Goal: Task Accomplishment & Management: Complete application form

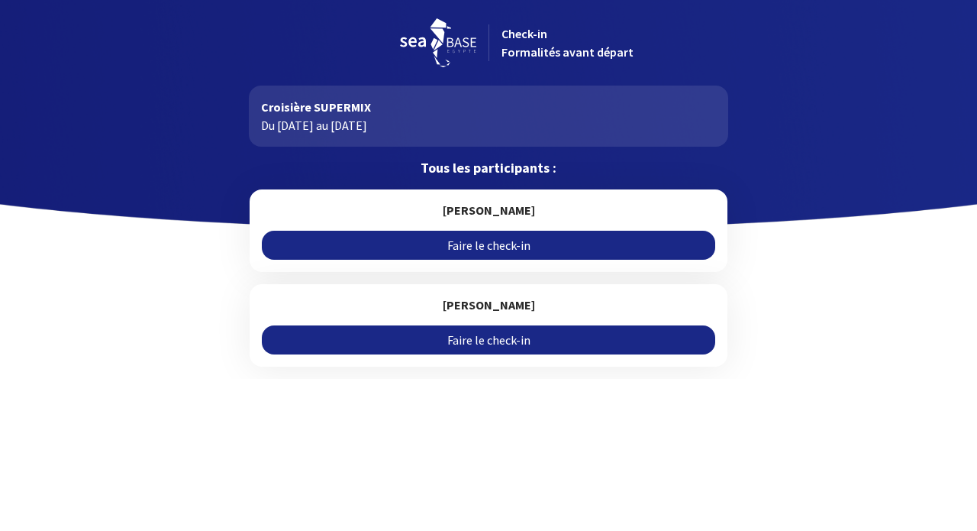
click at [499, 244] on link "Faire le check-in" at bounding box center [488, 245] width 453 height 29
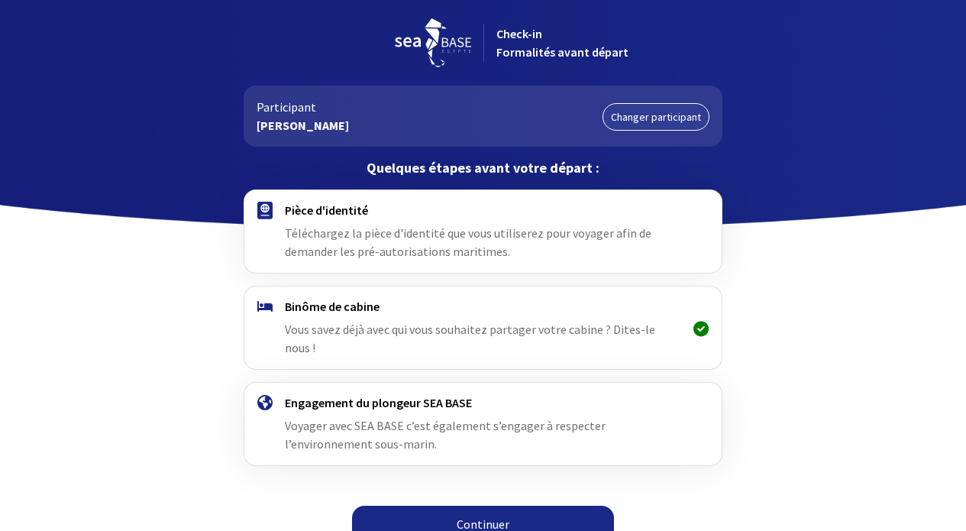
click at [359, 224] on div "Pièce d'identité Téléchargez la pièce d'identité que vous utiliserez pour voyag…" at bounding box center [483, 231] width 396 height 58
click at [484, 506] on link "Continuer" at bounding box center [483, 524] width 262 height 37
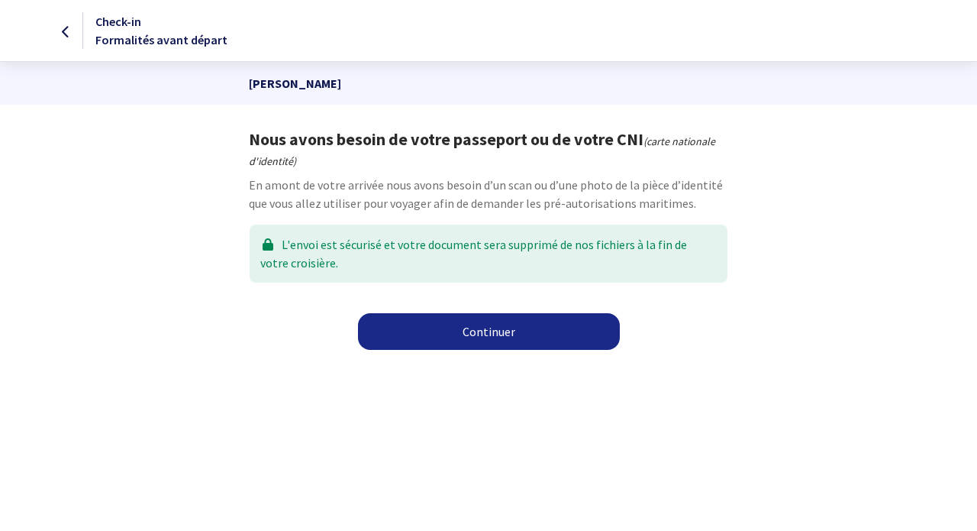
click at [490, 328] on link "Continuer" at bounding box center [489, 331] width 262 height 37
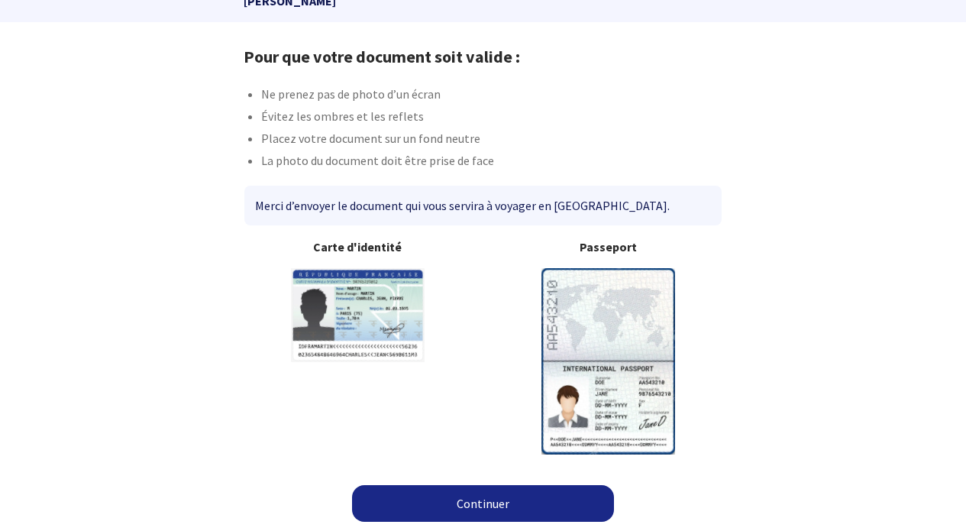
scroll to position [82, 0]
click at [468, 487] on link "Continuer" at bounding box center [483, 504] width 262 height 37
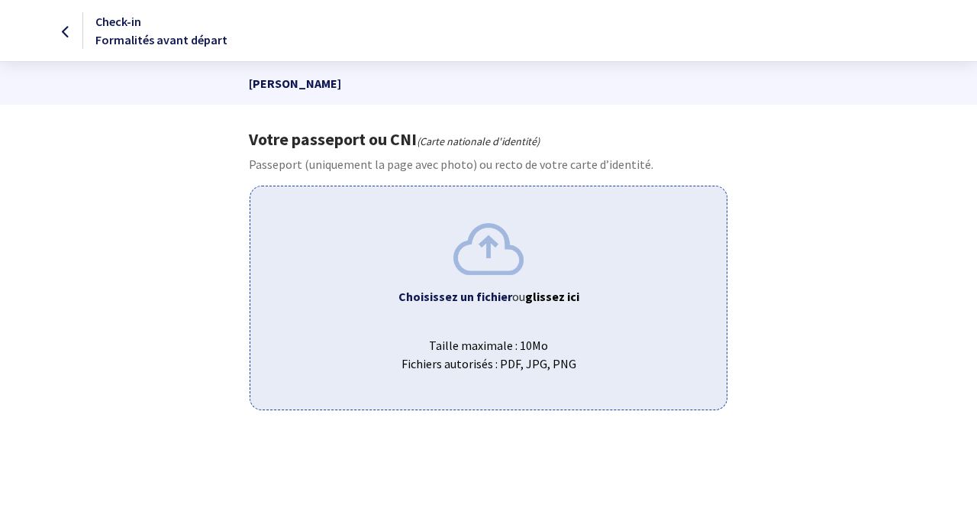
click at [482, 261] on img at bounding box center [489, 248] width 70 height 51
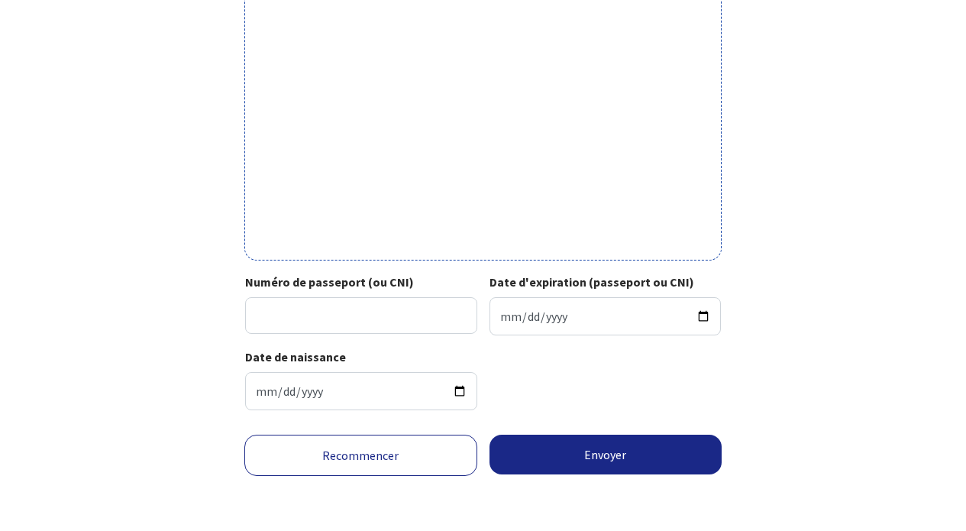
scroll to position [554, 0]
click at [326, 308] on input "Numéro de passeport (ou CNI)" at bounding box center [361, 315] width 232 height 37
type input "16CR19438"
click at [561, 300] on input "Date d'expiration (passeport ou CNI)" at bounding box center [605, 316] width 232 height 38
click at [563, 308] on input "2025-09-25" at bounding box center [605, 316] width 232 height 38
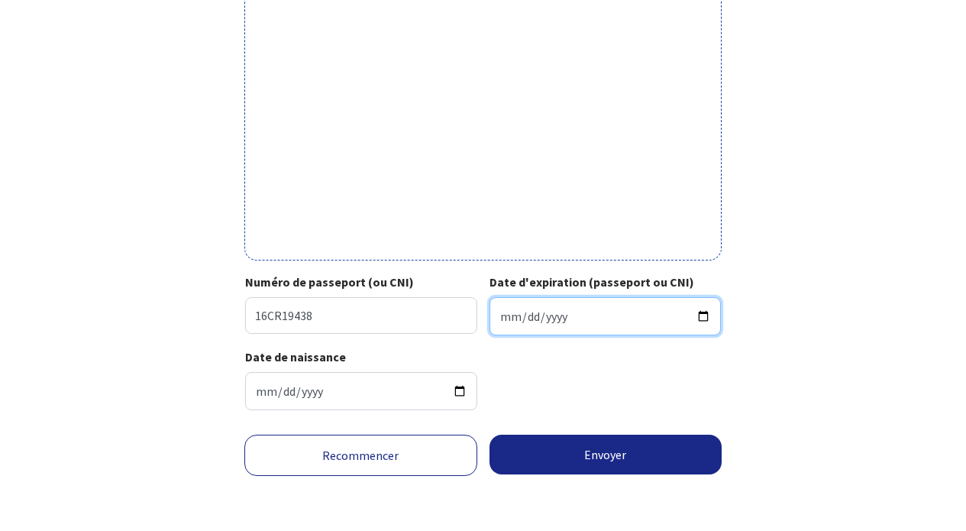
click at [558, 306] on input "2025-09-25" at bounding box center [605, 316] width 232 height 38
click at [601, 300] on input "0026-09-25" at bounding box center [605, 316] width 232 height 38
click at [552, 306] on input "0026-09-25" at bounding box center [605, 316] width 232 height 38
type input "0001-09-25"
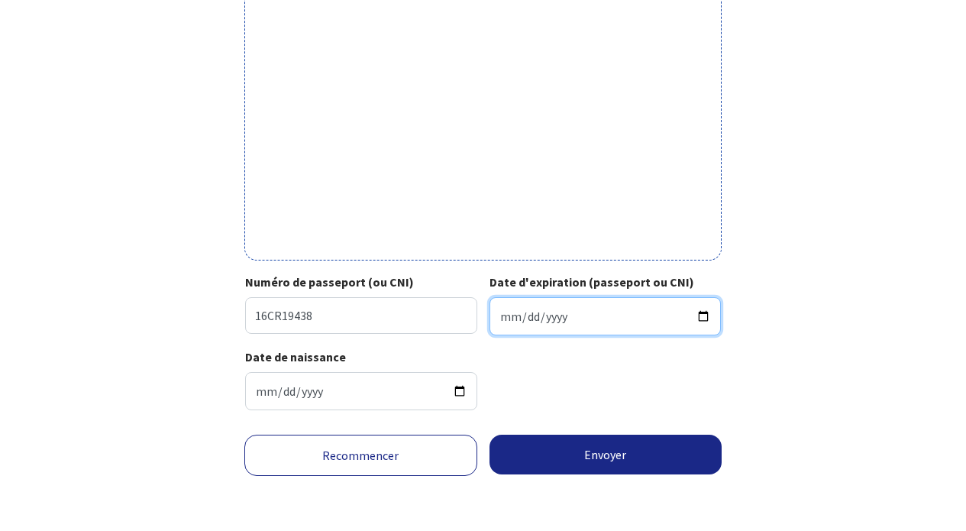
type input "275759-09-25"
type input "0002-09-25"
type input "0001-09-25"
type input "0021-09-25"
type input "0001-09-25"
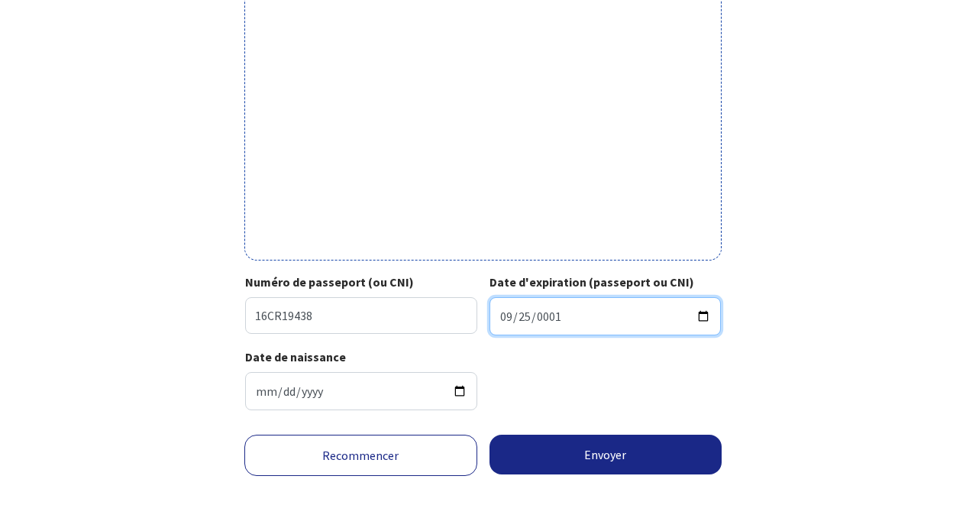
click at [593, 297] on input "0001-09-25" at bounding box center [605, 316] width 232 height 38
click at [562, 303] on input "0001-09-25" at bounding box center [605, 316] width 232 height 38
click at [563, 305] on input "0001-09-25" at bounding box center [605, 316] width 232 height 38
click at [538, 302] on input "0001-09-25" at bounding box center [605, 316] width 232 height 38
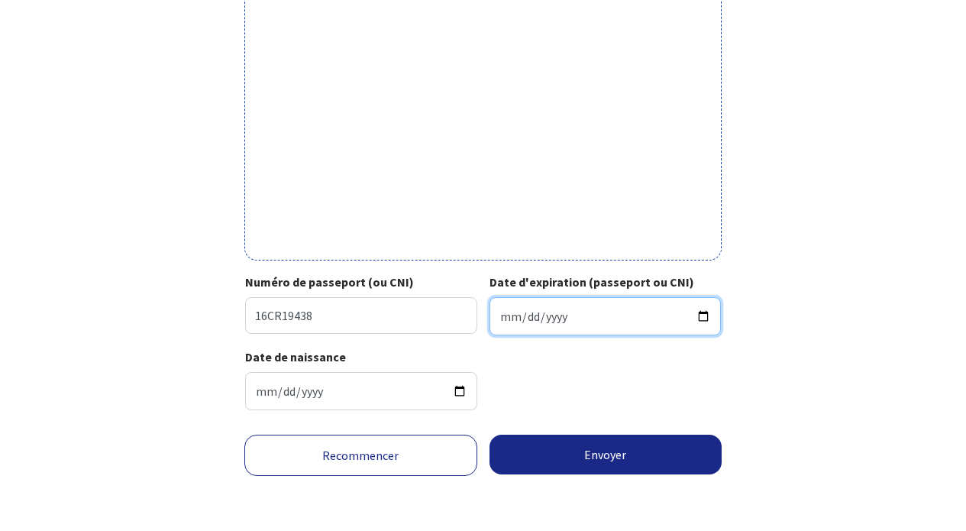
type input "2026-09-25"
click at [678, 450] on button "Envoyer" at bounding box center [605, 454] width 233 height 40
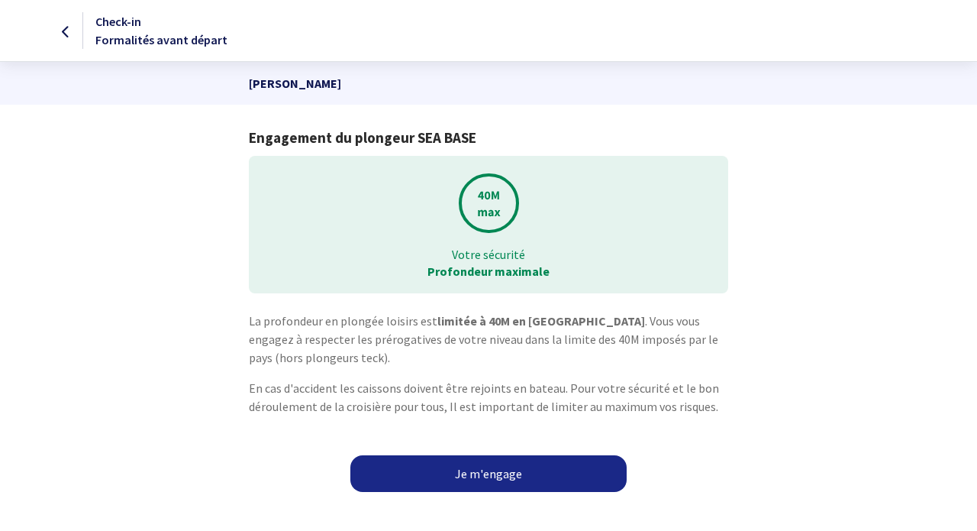
click at [512, 467] on link "Je m'engage" at bounding box center [488, 473] width 276 height 37
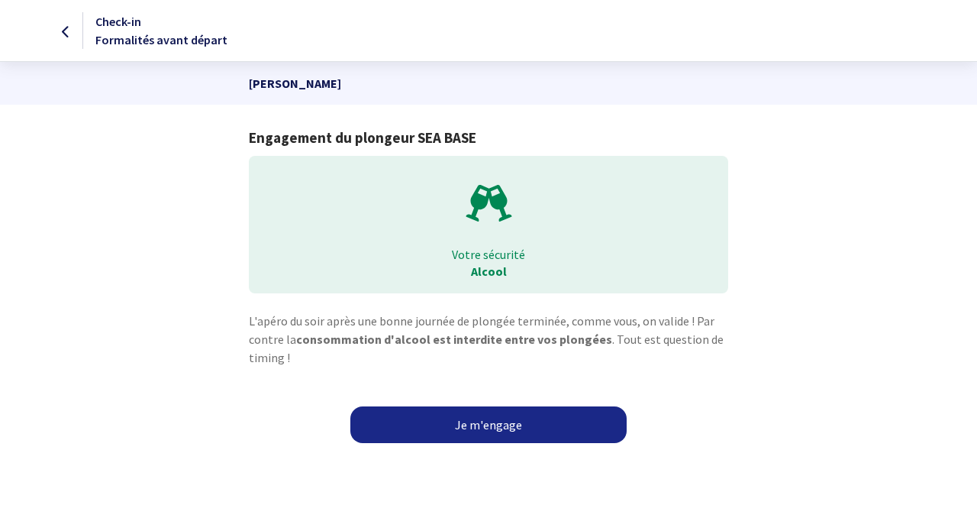
click at [499, 427] on link "Je m'engage" at bounding box center [488, 424] width 276 height 37
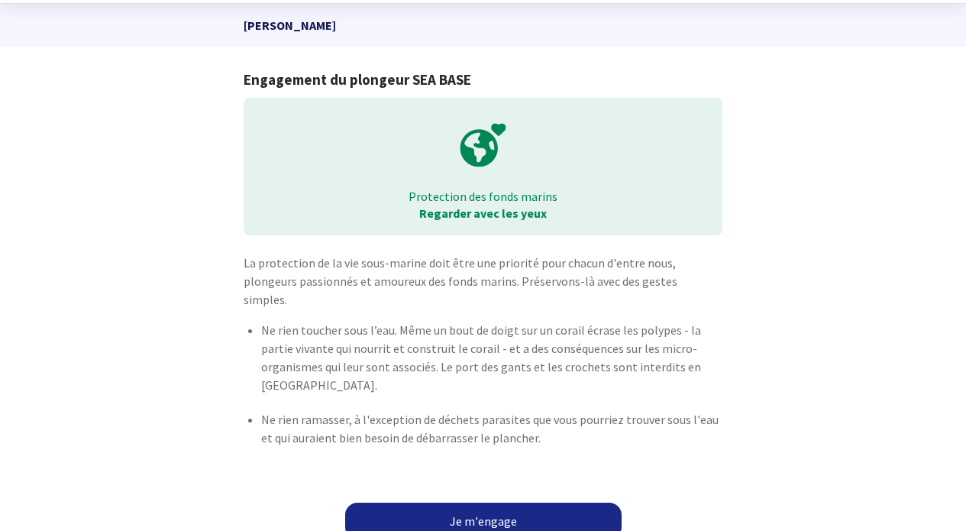
scroll to position [57, 0]
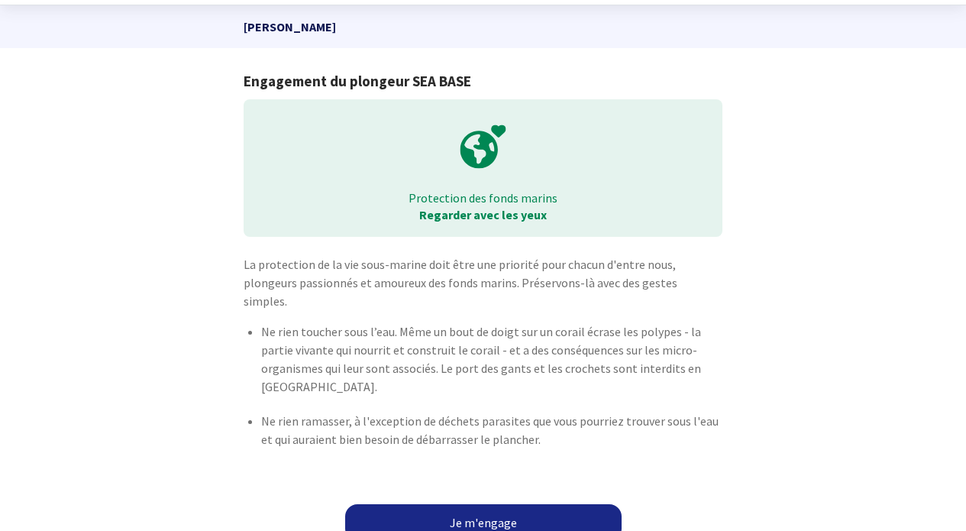
click at [470, 508] on link "Je m'engage" at bounding box center [483, 522] width 276 height 37
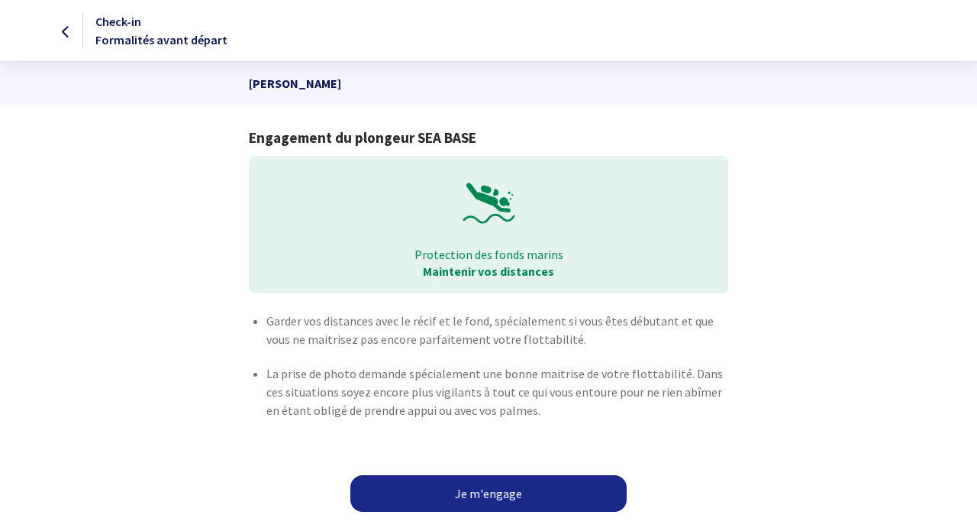
click at [513, 491] on link "Je m'engage" at bounding box center [488, 493] width 276 height 37
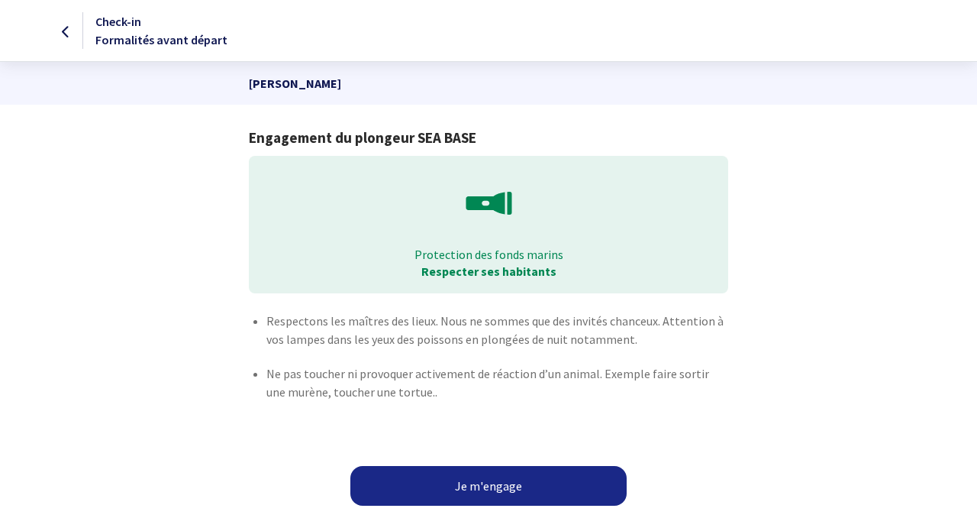
click at [512, 479] on button "Je m'engage" at bounding box center [488, 486] width 276 height 40
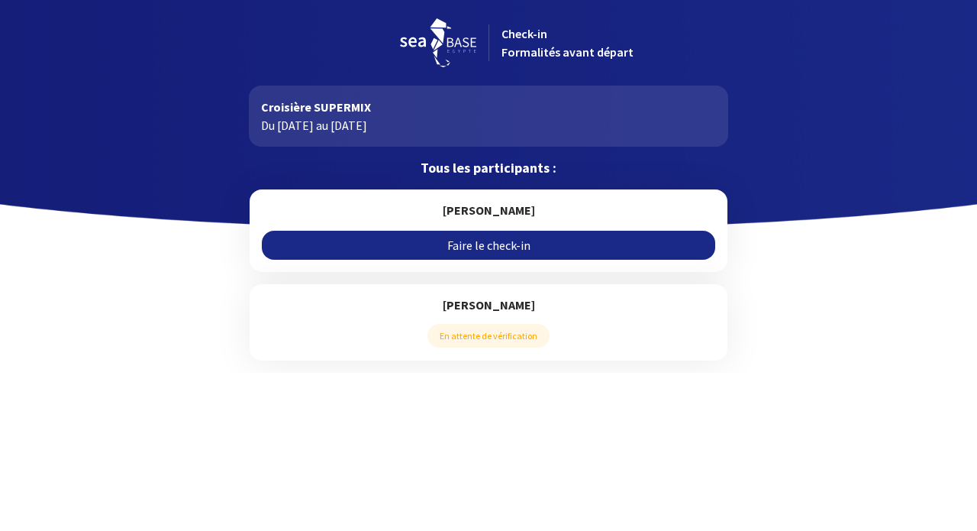
click at [487, 331] on span "En attente de vérification" at bounding box center [489, 336] width 122 height 24
click at [498, 244] on link "Faire le check-in" at bounding box center [488, 245] width 453 height 29
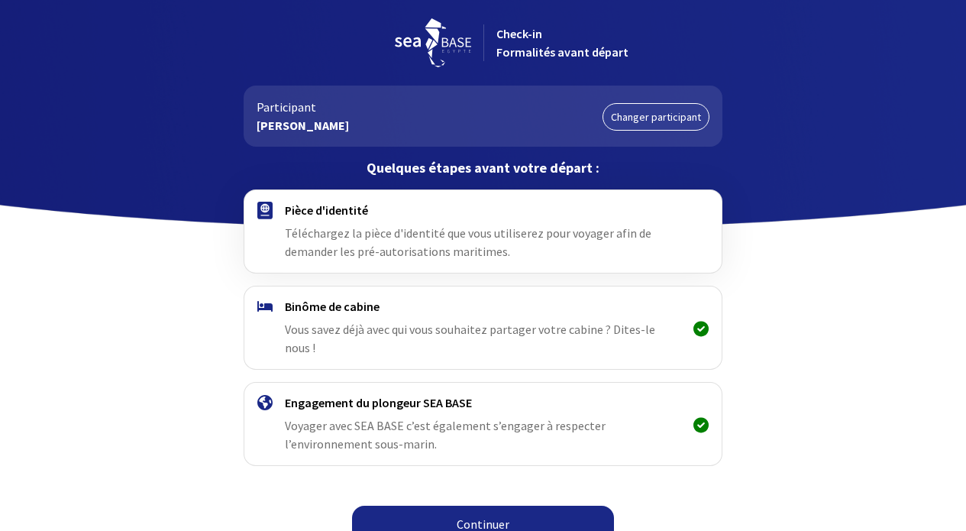
click at [522, 511] on link "Continuer" at bounding box center [483, 524] width 262 height 37
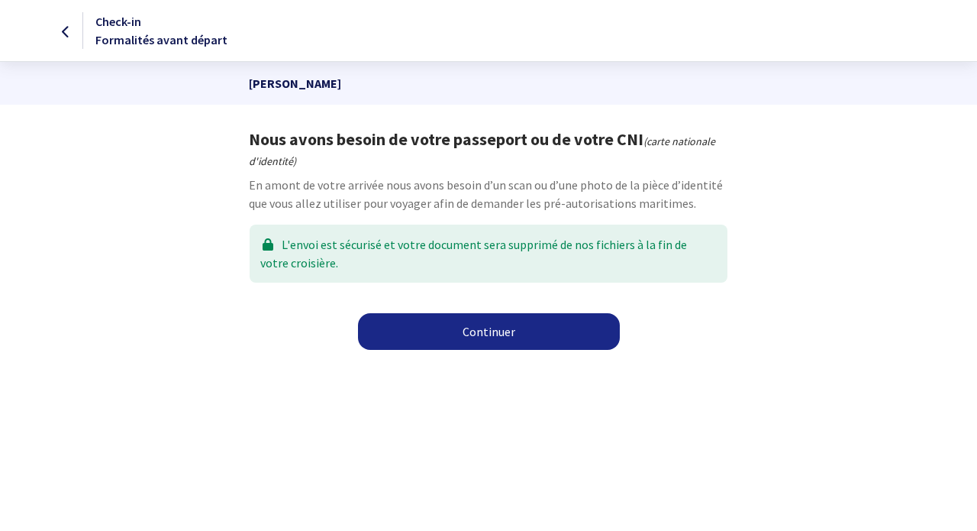
click at [493, 332] on link "Continuer" at bounding box center [489, 331] width 262 height 37
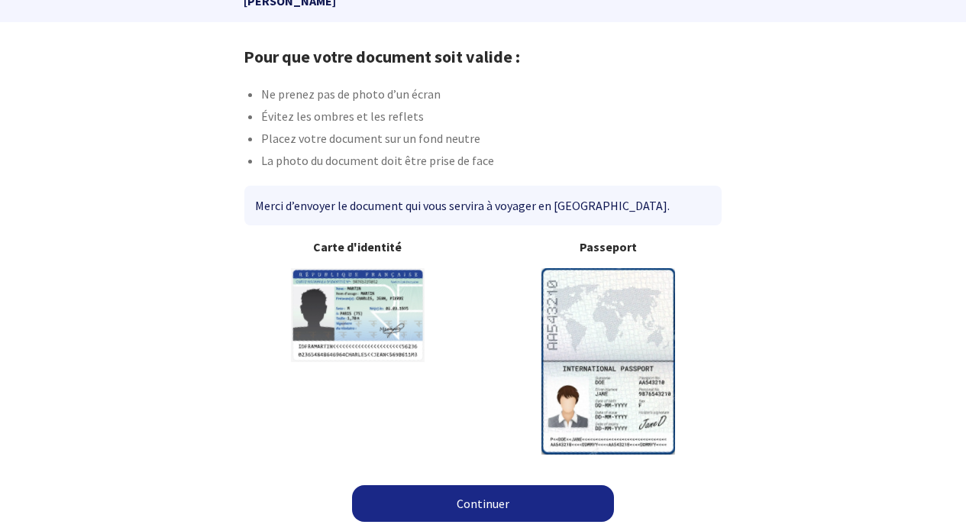
scroll to position [82, 0]
click at [489, 499] on link "Continuer" at bounding box center [483, 504] width 262 height 37
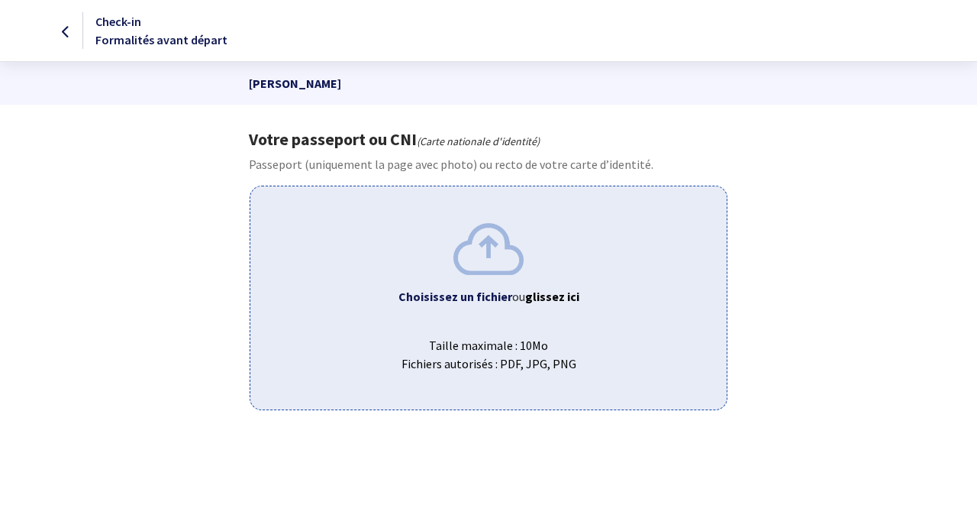
click at [541, 296] on b "glissez ici" at bounding box center [552, 296] width 54 height 15
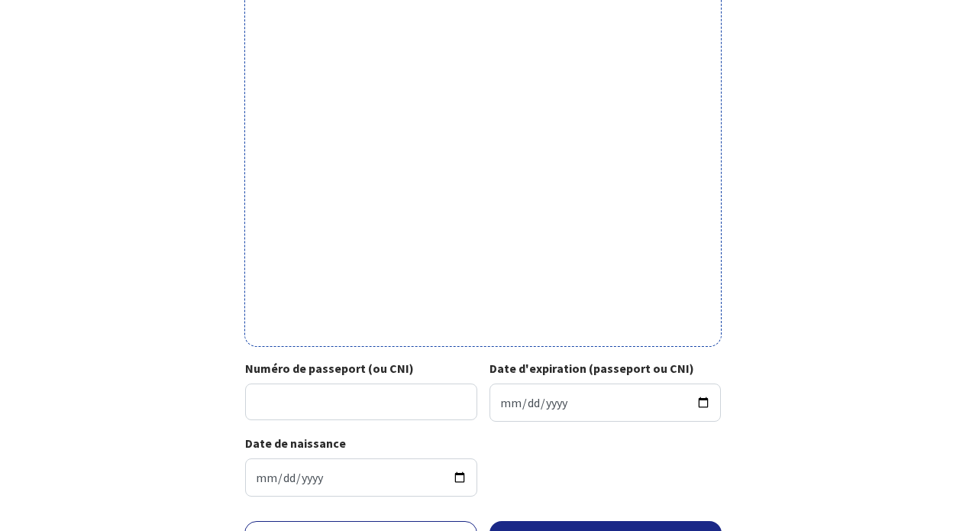
scroll to position [478, 0]
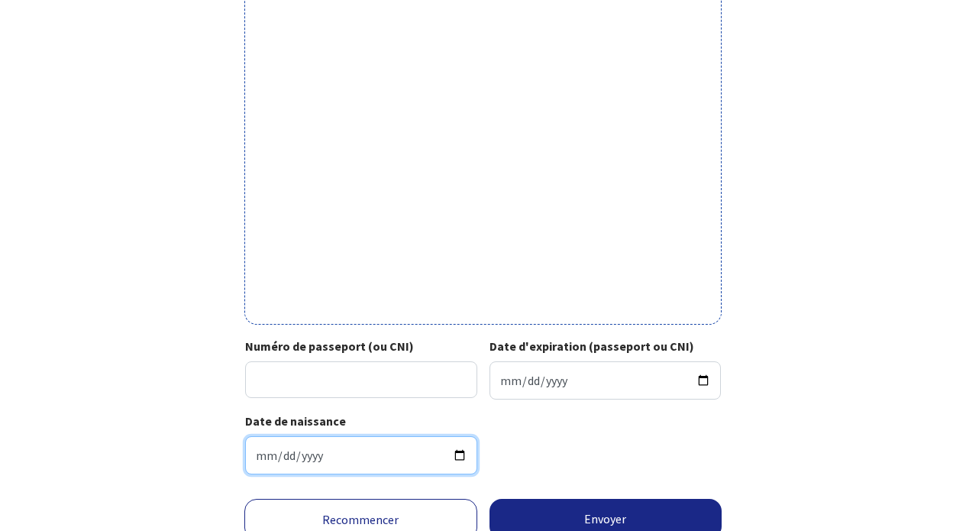
click at [331, 459] on input "[DATE]" at bounding box center [361, 455] width 232 height 38
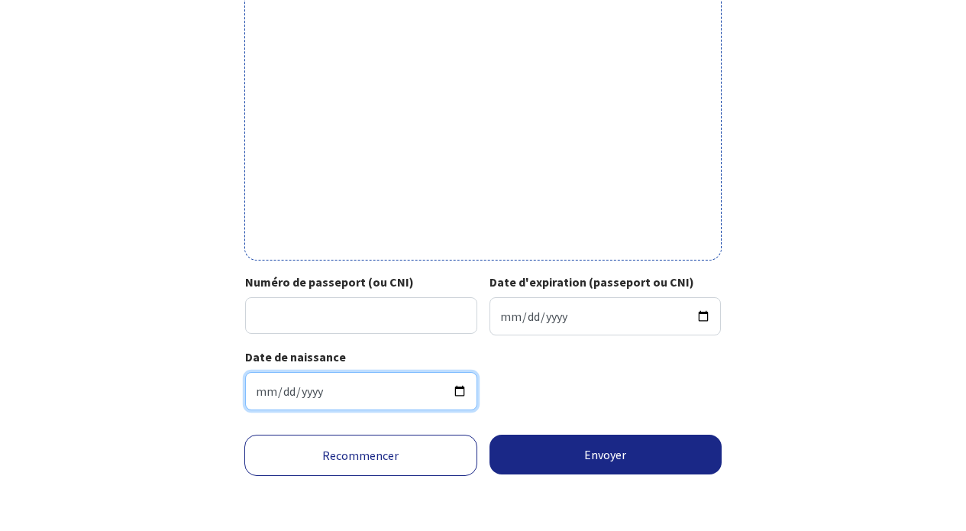
scroll to position [551, 0]
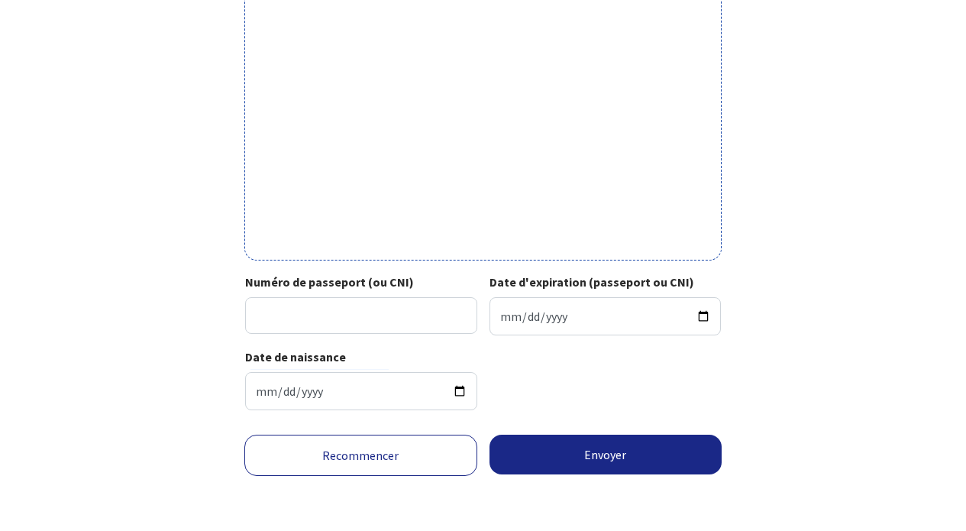
click at [386, 467] on link "Recommencer" at bounding box center [360, 454] width 233 height 41
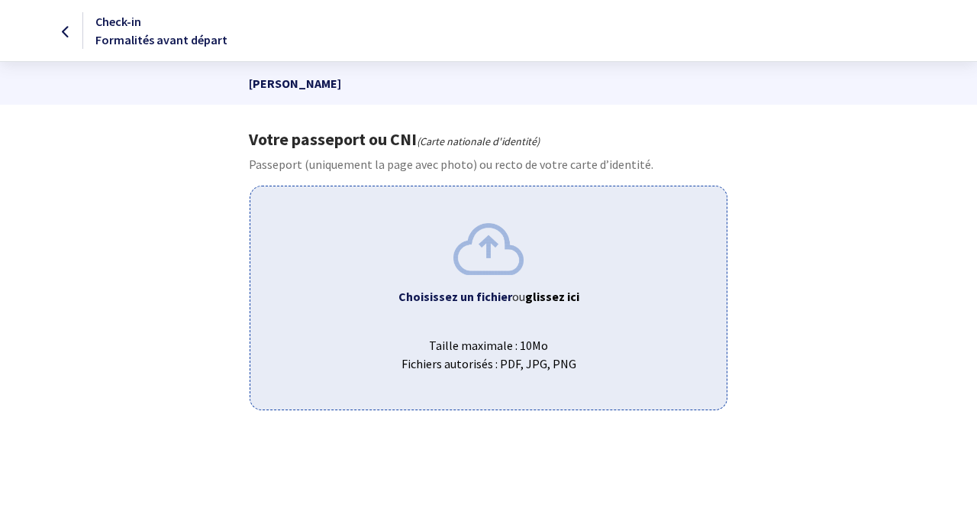
click at [66, 32] on icon at bounding box center [66, 32] width 8 height 1
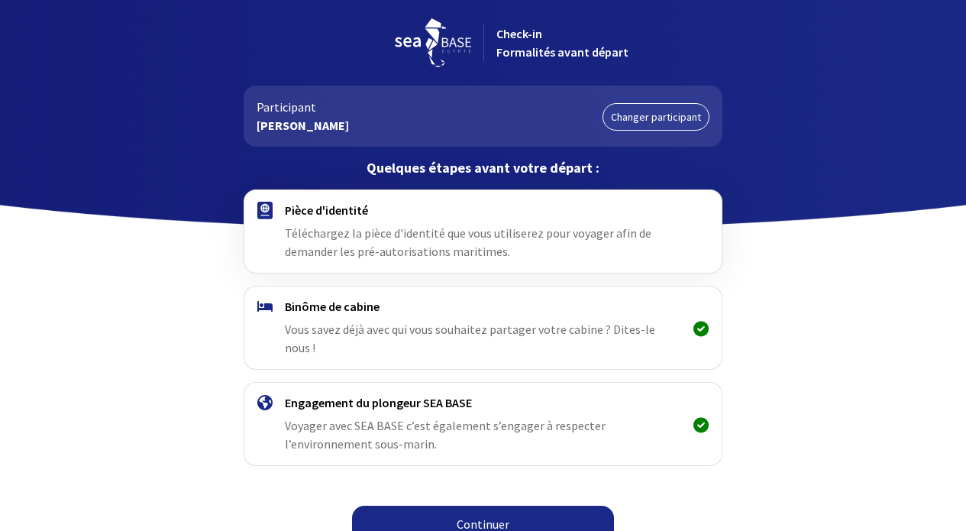
click at [360, 221] on div "Pièce d'identité Téléchargez la pièce d'identité que vous utiliserez pour voyag…" at bounding box center [483, 231] width 396 height 58
click at [649, 113] on link "Changer participant" at bounding box center [655, 116] width 107 height 27
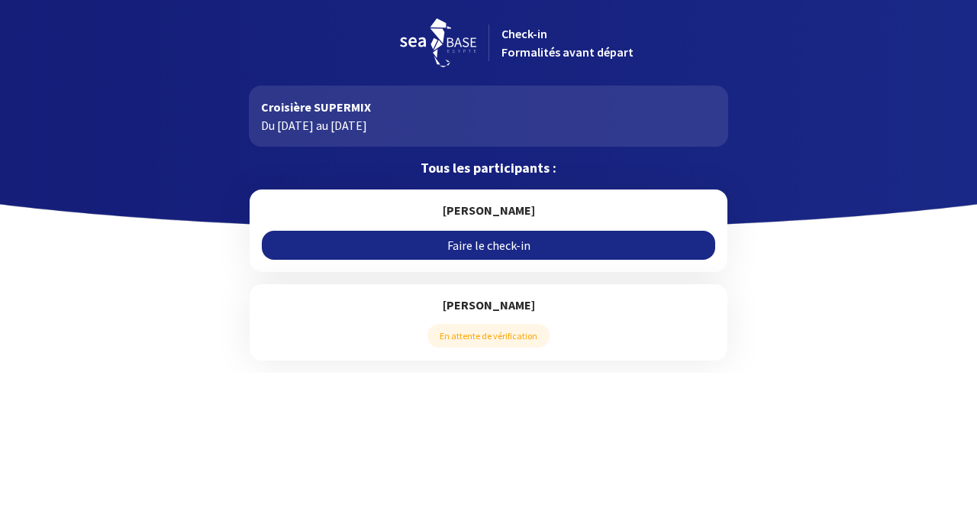
click at [486, 307] on h5 "[PERSON_NAME]" at bounding box center [488, 304] width 453 height 17
click at [502, 245] on link "Faire le check-in" at bounding box center [488, 245] width 453 height 29
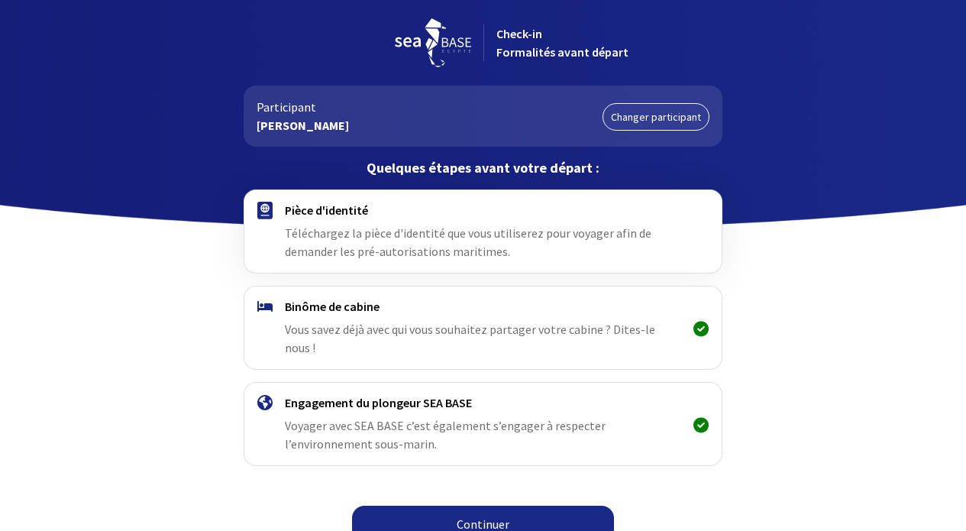
click at [495, 506] on link "Continuer" at bounding box center [483, 524] width 262 height 37
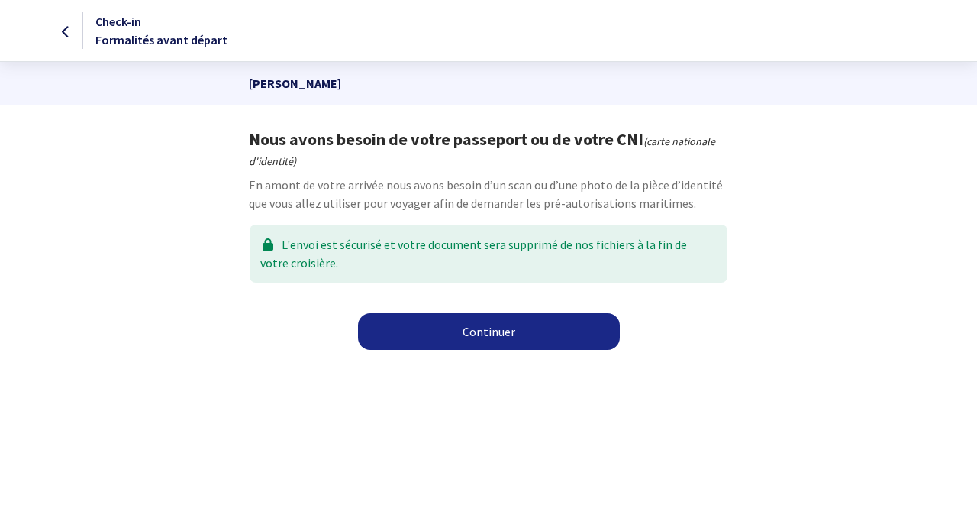
click at [504, 329] on link "Continuer" at bounding box center [489, 331] width 262 height 37
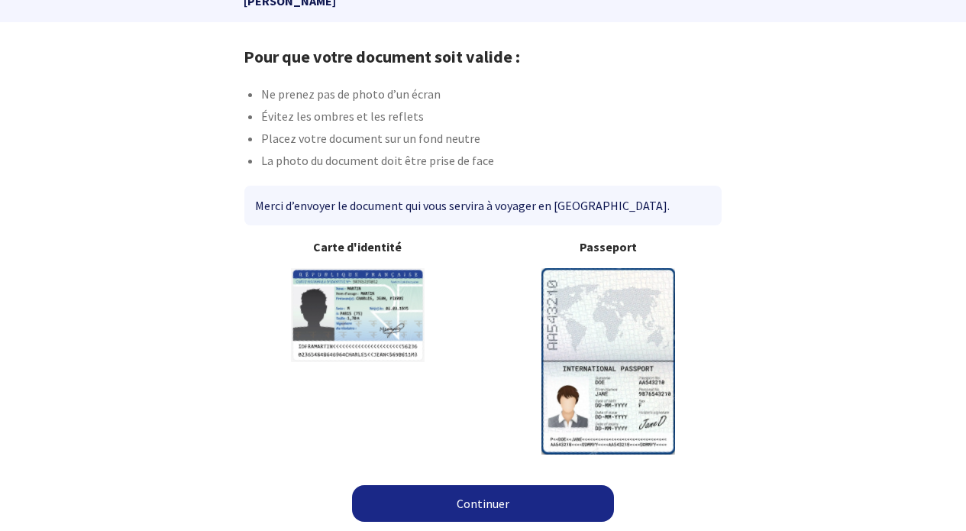
scroll to position [82, 0]
click at [509, 494] on link "Continuer" at bounding box center [483, 504] width 262 height 37
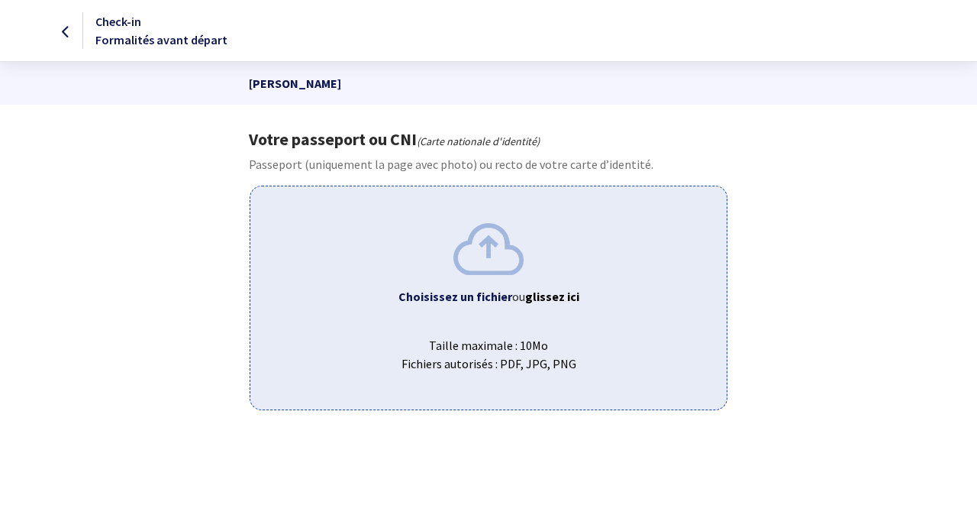
click at [496, 279] on div "Choisissez un fichier ou glissez ici Taille maximale : 10Mo Fichiers autorisés …" at bounding box center [488, 298] width 477 height 224
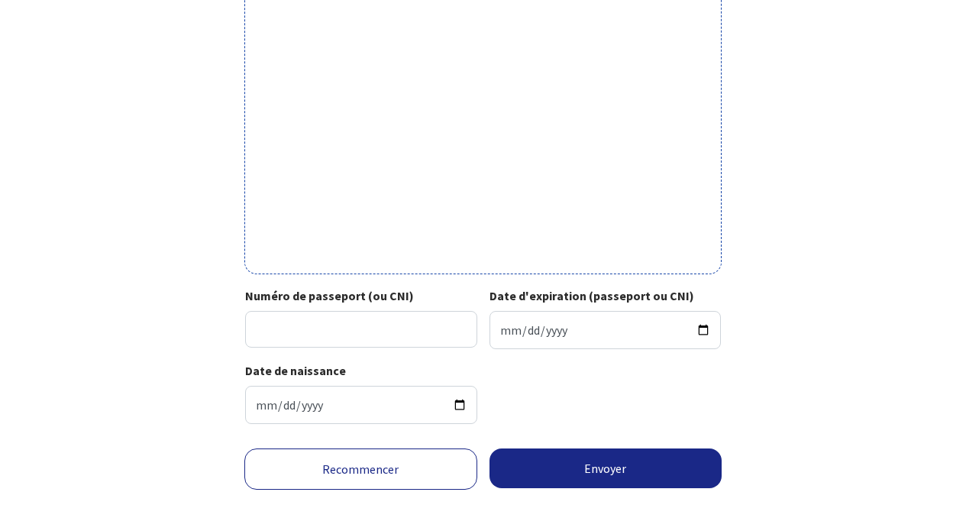
scroll to position [529, 0]
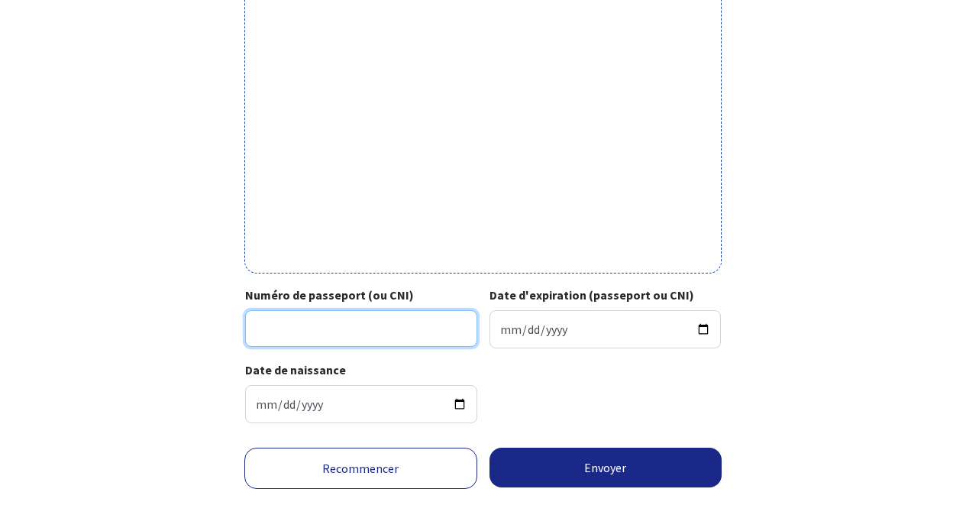
click at [325, 325] on input "Numéro de passeport (ou CNI)" at bounding box center [361, 328] width 232 height 37
type input "16CR19438"
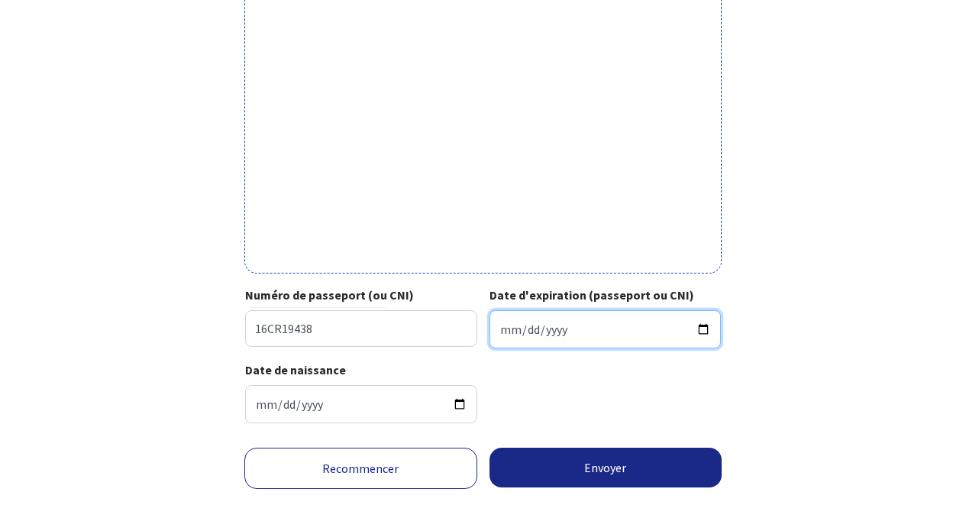
click at [556, 332] on input "Date d'expiration (passeport ou CNI)" at bounding box center [605, 329] width 232 height 38
type input "2026-09-25"
click at [609, 480] on button "Envoyer" at bounding box center [605, 467] width 233 height 40
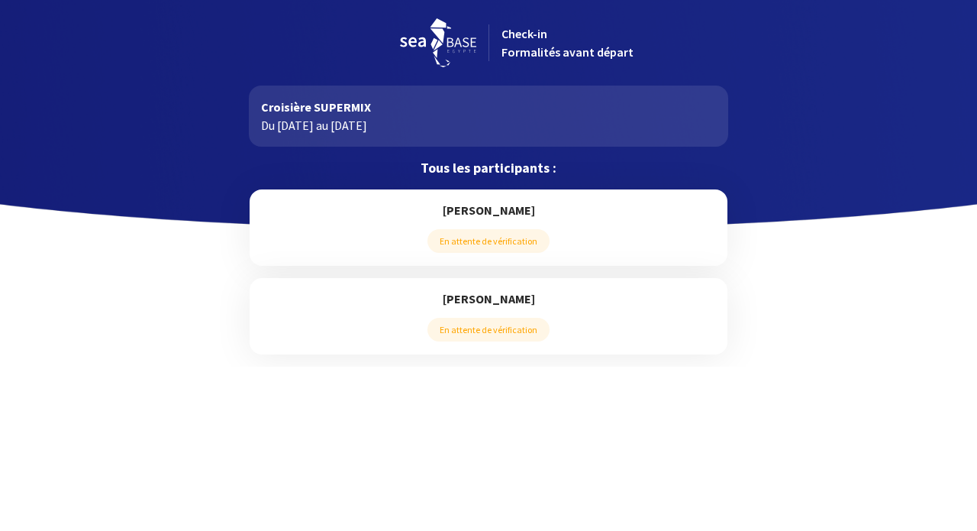
click at [485, 212] on h5 "[PERSON_NAME]" at bounding box center [488, 210] width 453 height 17
click at [481, 209] on h5 "[PERSON_NAME]" at bounding box center [488, 210] width 453 height 17
click at [493, 244] on span "En attente de vérification" at bounding box center [489, 241] width 122 height 24
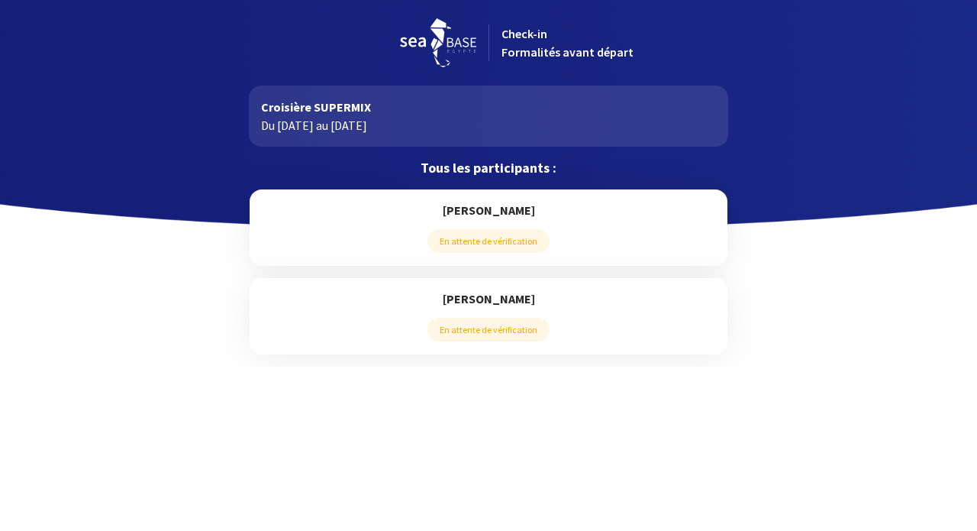
click at [493, 244] on span "En attente de vérification" at bounding box center [489, 241] width 122 height 24
click at [839, 318] on div "[PERSON_NAME] En attente de vérification [PERSON_NAME] En attente de vérificati…" at bounding box center [488, 277] width 863 height 177
click at [481, 214] on h5 "[PERSON_NAME]" at bounding box center [488, 210] width 453 height 17
click at [493, 212] on h5 "[PERSON_NAME]" at bounding box center [488, 210] width 453 height 17
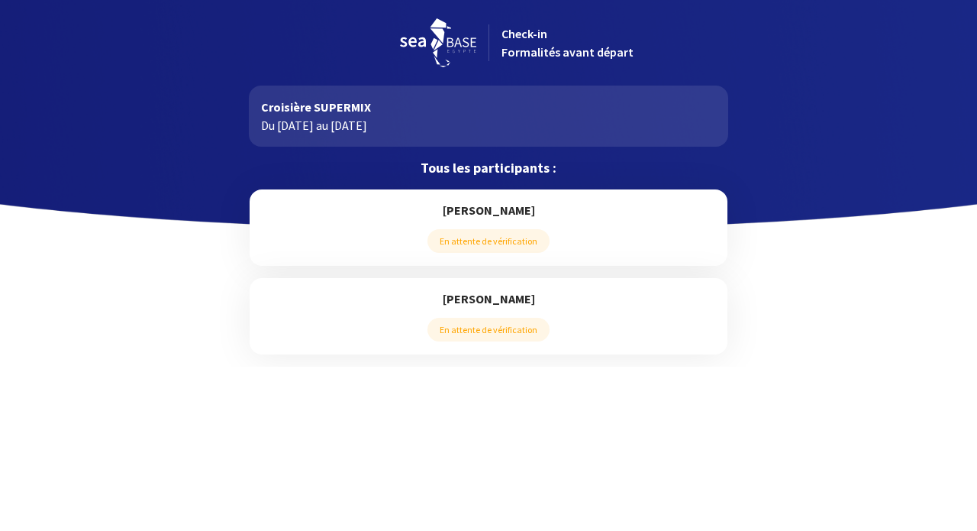
click at [493, 245] on span "En attente de vérification" at bounding box center [489, 241] width 122 height 24
click at [508, 325] on span "En attente de vérification" at bounding box center [489, 330] width 122 height 24
click at [378, 118] on p "Du 25/10/2025 au 01/11/2025" at bounding box center [488, 125] width 454 height 18
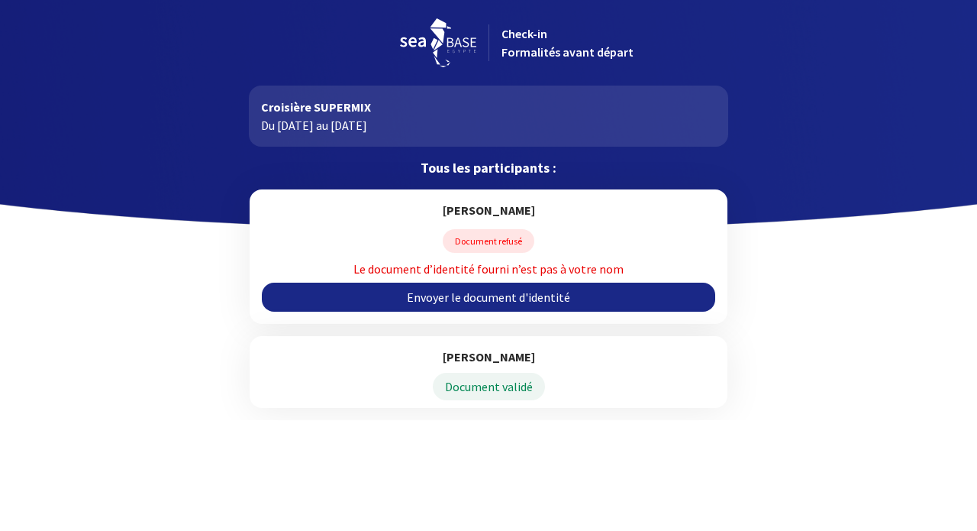
click at [485, 292] on link "Envoyer le document d'identité" at bounding box center [488, 297] width 453 height 29
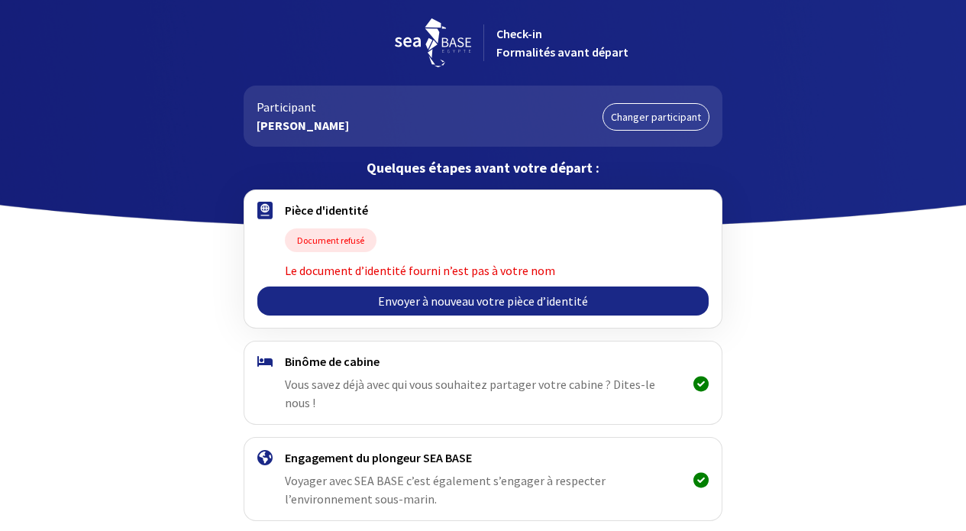
click at [482, 300] on link "Envoyer à nouveau votre pièce d’identité" at bounding box center [482, 300] width 451 height 29
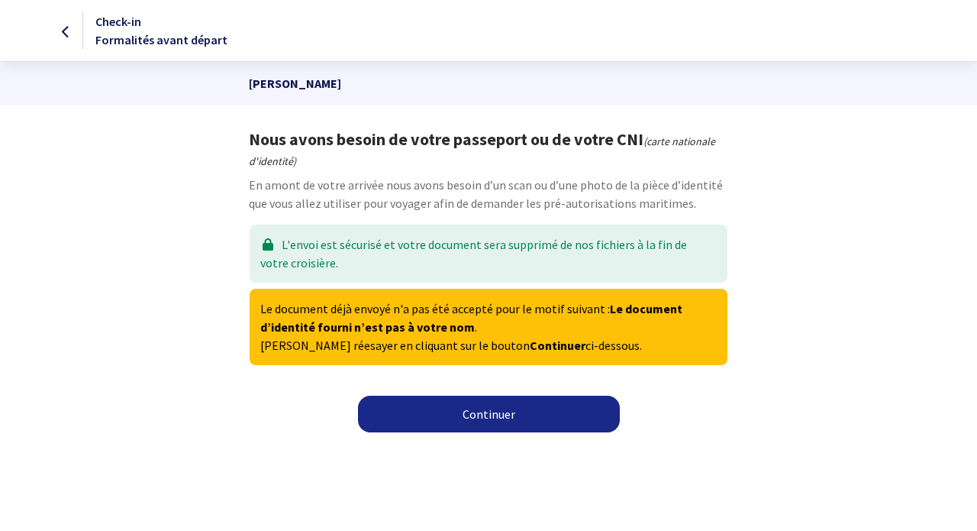
click at [495, 418] on link "Continuer" at bounding box center [489, 414] width 262 height 37
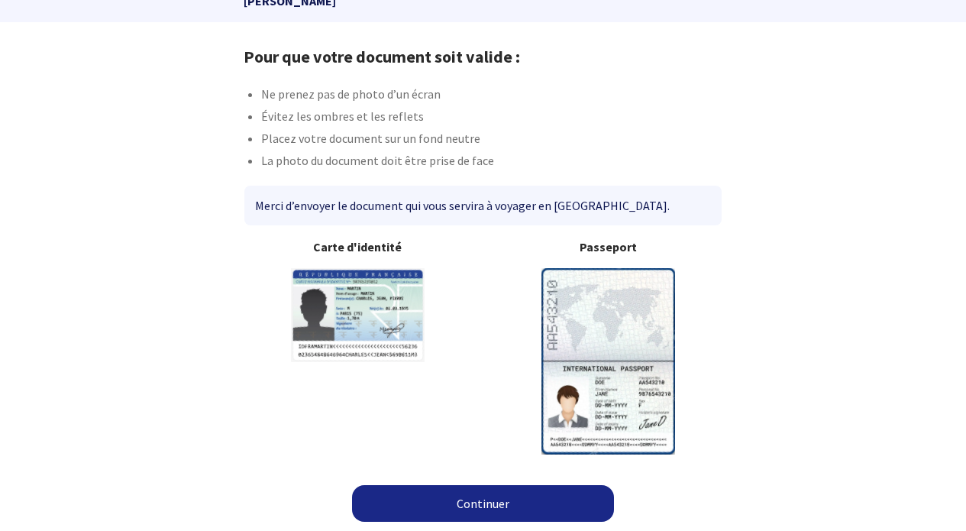
scroll to position [82, 0]
click at [476, 506] on link "Continuer" at bounding box center [483, 504] width 262 height 37
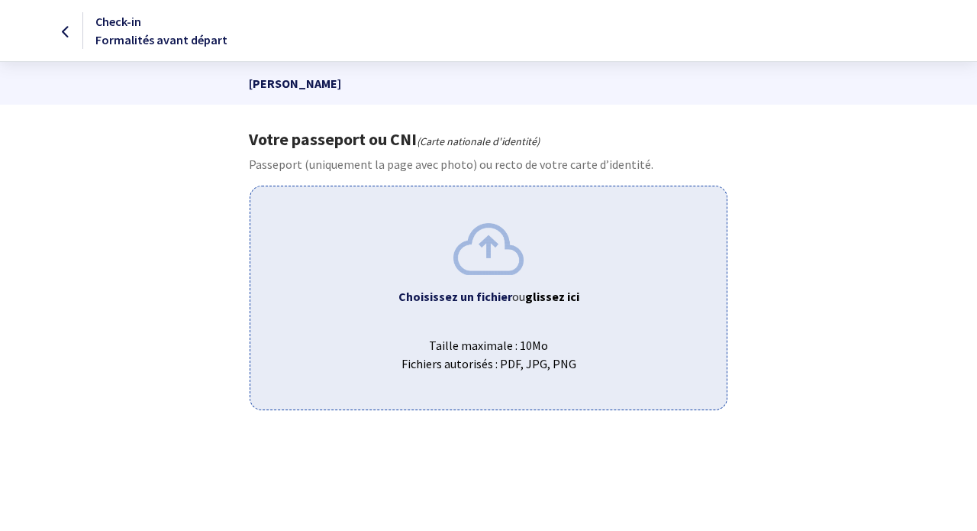
click at [520, 296] on span "ou glissez ici" at bounding box center [545, 296] width 67 height 15
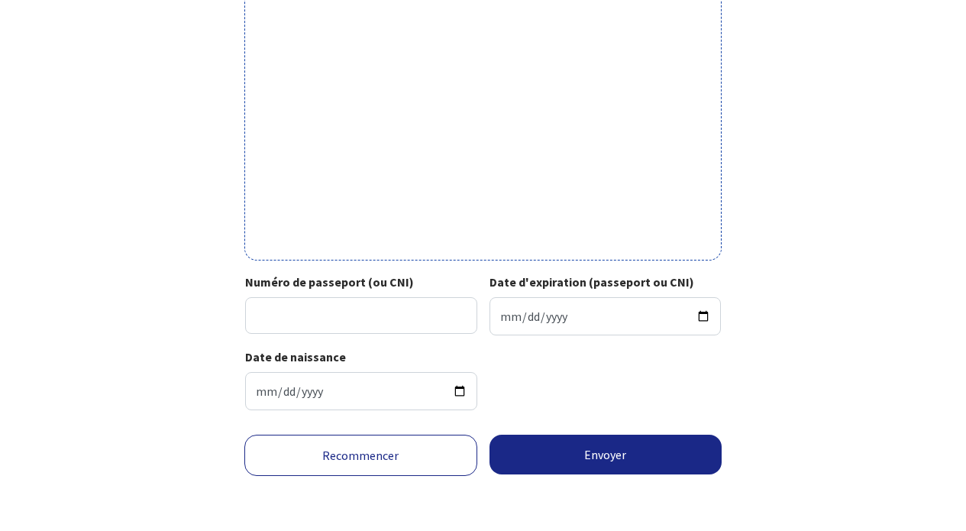
scroll to position [554, 0]
click at [313, 299] on input "Numéro de passeport (ou CNI)" at bounding box center [361, 315] width 232 height 37
click at [569, 308] on input "Date d'expiration (passeport ou CNI)" at bounding box center [605, 316] width 232 height 38
click at [285, 305] on input "22IKO9440" at bounding box center [361, 315] width 232 height 37
type input "22IK09440"
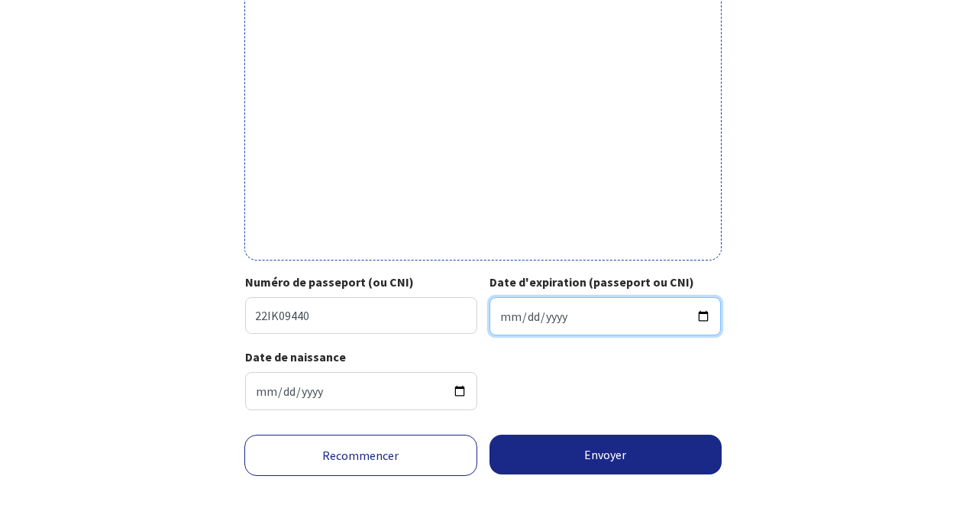
click at [581, 301] on input "Date d'expiration (passeport ou CNI)" at bounding box center [605, 316] width 232 height 38
type input "[DATE]"
click at [779, 408] on div "Votre passeport ou CNI Passeport (uniquement la page avec photo) ou recto de vo…" at bounding box center [483, 4] width 863 height 835
click at [596, 465] on button "Envoyer" at bounding box center [605, 454] width 233 height 40
